Goal: Transaction & Acquisition: Download file/media

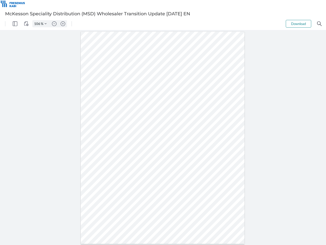
click at [15, 24] on img "Panel" at bounding box center [15, 23] width 5 height 5
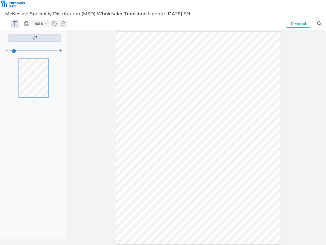
click at [26, 24] on img "View Controls" at bounding box center [26, 23] width 5 height 5
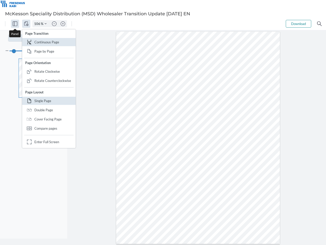
click at [38, 24] on input "106" at bounding box center [37, 23] width 8 height 5
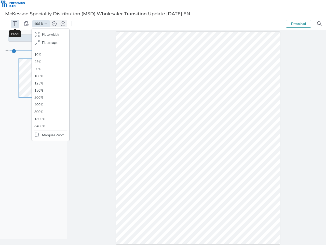
click at [46, 24] on img "Zoom Controls" at bounding box center [46, 24] width 2 height 2
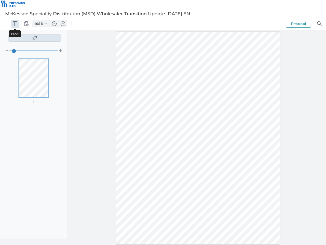
click at [54, 24] on img "Zoom out" at bounding box center [54, 23] width 5 height 5
click at [63, 24] on img "Zoom in" at bounding box center [63, 23] width 5 height 5
type input "106"
click at [299, 24] on button "Download" at bounding box center [298, 24] width 25 height 8
click at [320, 24] on img "Search" at bounding box center [319, 23] width 5 height 5
